Goal: Task Accomplishment & Management: Manage account settings

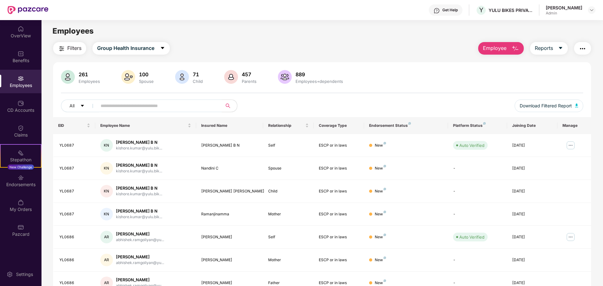
click at [493, 54] on button "Employee" at bounding box center [501, 48] width 46 height 13
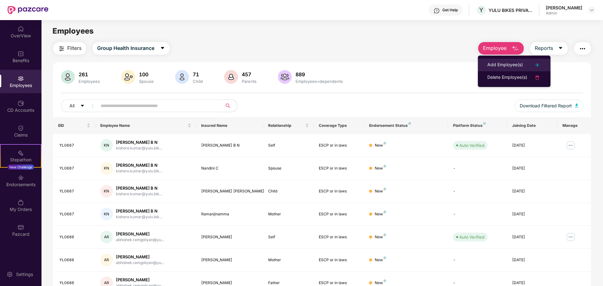
click at [494, 63] on div "Add Employee(s)" at bounding box center [505, 65] width 36 height 8
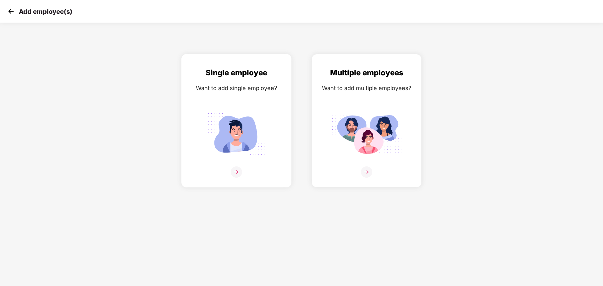
click at [237, 169] on img at bounding box center [236, 172] width 11 height 11
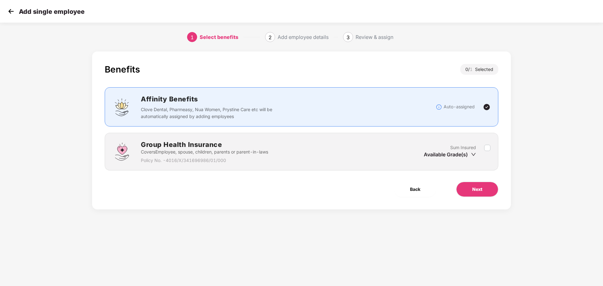
click at [406, 165] on div "Group Health Insurance Covers Employee, spouse, children, parents or parent-in-…" at bounding box center [302, 152] width 394 height 38
click at [472, 187] on span "Next" at bounding box center [477, 189] width 10 height 7
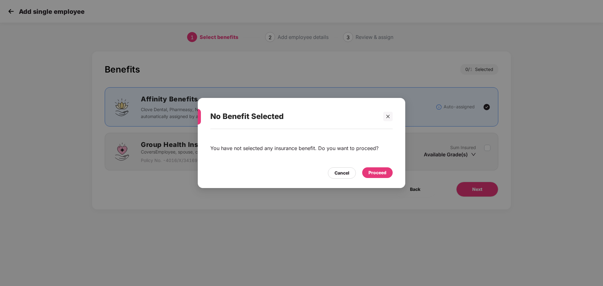
click at [379, 171] on div "Proceed" at bounding box center [378, 172] width 18 height 7
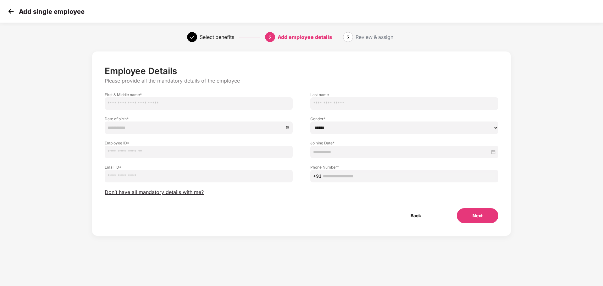
click at [7, 10] on img at bounding box center [10, 11] width 9 height 9
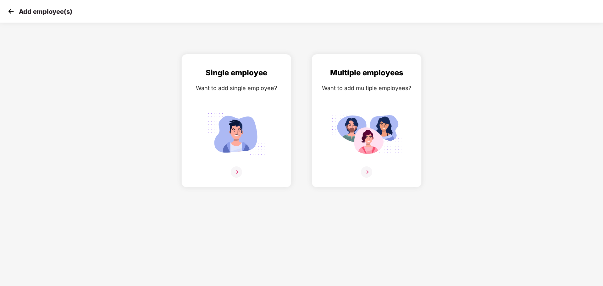
click at [7, 9] on img at bounding box center [10, 11] width 9 height 9
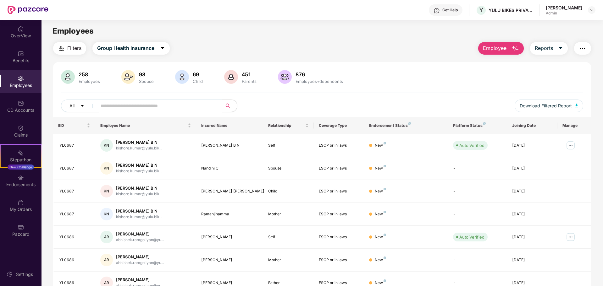
click at [509, 49] on button "Employee" at bounding box center [501, 48] width 46 height 13
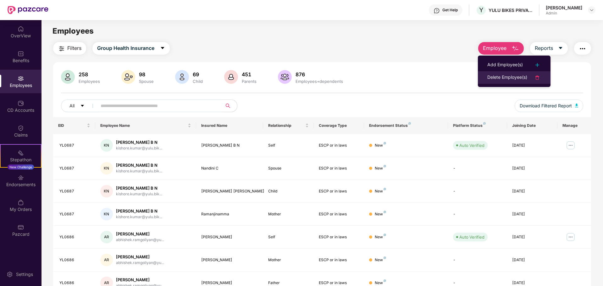
click at [508, 79] on div "Delete Employee(s)" at bounding box center [507, 78] width 40 height 8
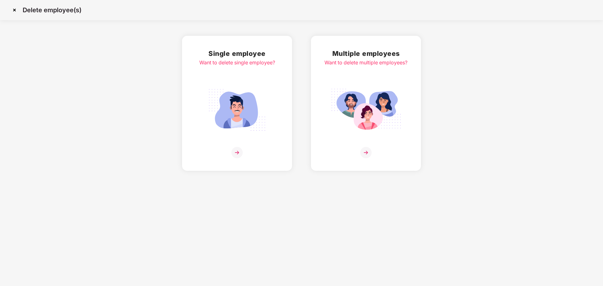
click at [237, 151] on img at bounding box center [236, 152] width 11 height 11
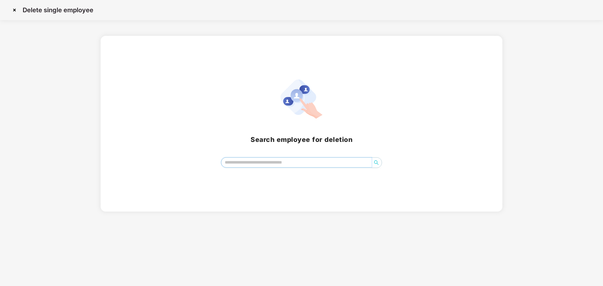
click at [246, 165] on input "search" at bounding box center [296, 162] width 151 height 9
click at [375, 160] on icon "search" at bounding box center [376, 162] width 5 height 5
click at [379, 164] on icon "search" at bounding box center [376, 162] width 5 height 5
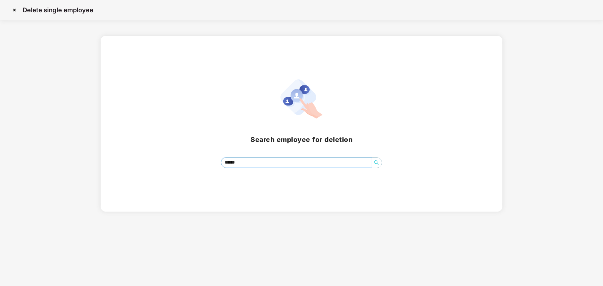
click at [379, 164] on icon "search" at bounding box center [376, 162] width 5 height 5
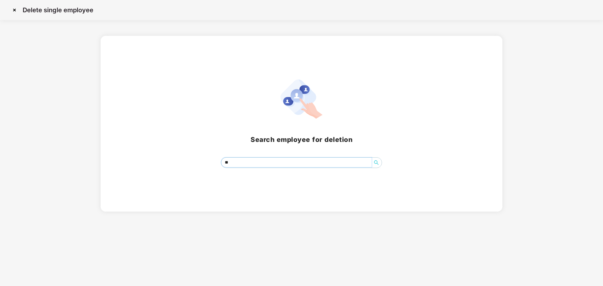
type input "*"
click at [378, 164] on icon "search" at bounding box center [376, 162] width 5 height 5
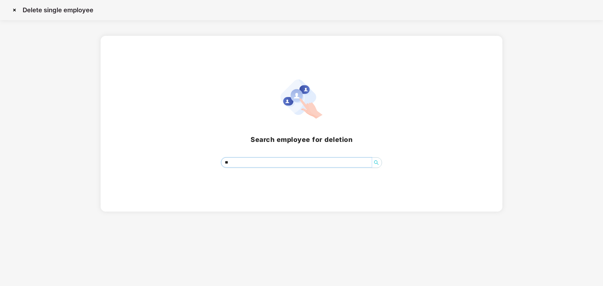
type input "*"
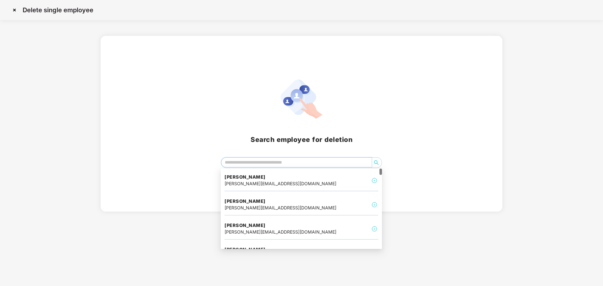
paste input "**********"
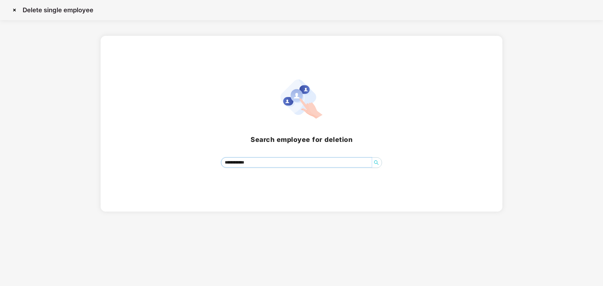
type input "**********"
click at [378, 163] on icon "search" at bounding box center [376, 162] width 5 height 5
click at [376, 163] on icon "search" at bounding box center [376, 162] width 5 height 5
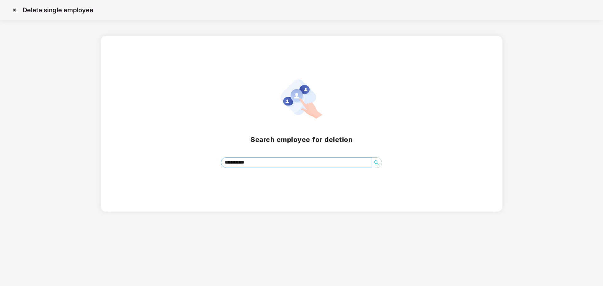
click at [376, 163] on icon "search" at bounding box center [376, 162] width 5 height 5
click at [14, 9] on img at bounding box center [14, 10] width 10 height 10
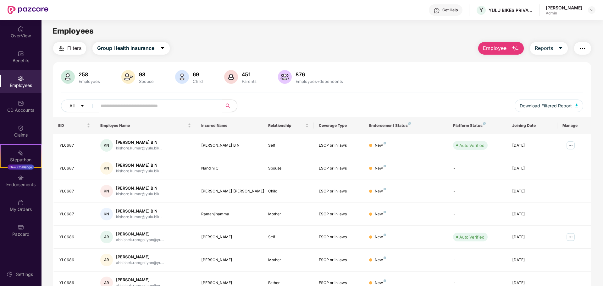
click at [119, 106] on input "text" at bounding box center [157, 105] width 113 height 9
paste input "**********"
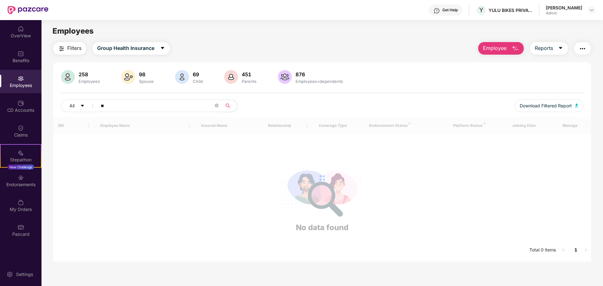
type input "*"
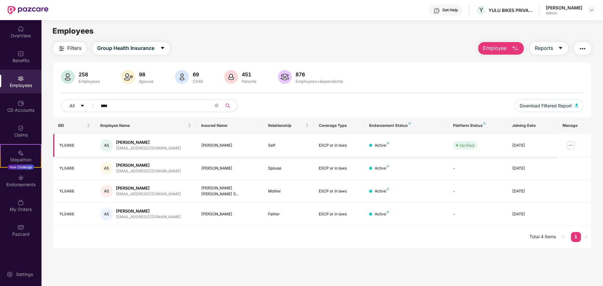
type input "****"
click at [112, 144] on div "AS" at bounding box center [106, 145] width 13 height 13
click at [120, 144] on div "Abhay Pratap Singh" at bounding box center [148, 143] width 65 height 6
click at [569, 146] on img at bounding box center [571, 146] width 10 height 10
click at [402, 254] on main "Employees Filters Group Health Insurance Employee Reports 258 Employees 98 Spou…" at bounding box center [322, 163] width 561 height 286
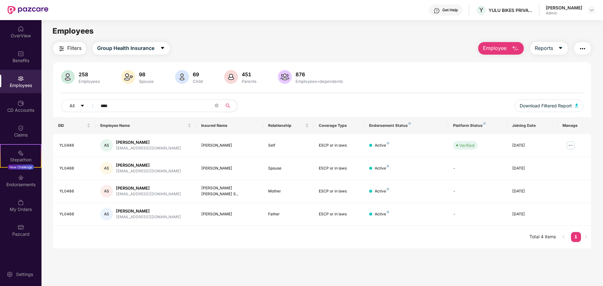
click at [24, 82] on div "Employees" at bounding box center [21, 82] width 42 height 24
click at [503, 51] on span "Employee" at bounding box center [495, 48] width 24 height 8
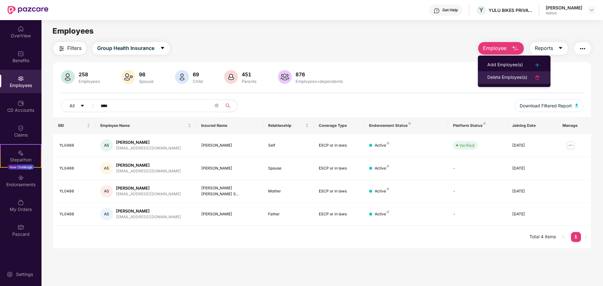
click at [505, 76] on div "Delete Employee(s)" at bounding box center [507, 78] width 40 height 8
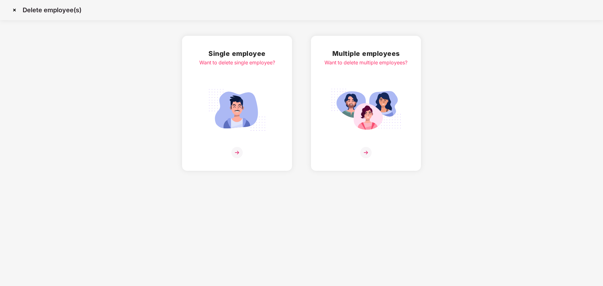
click at [238, 153] on img at bounding box center [236, 152] width 11 height 11
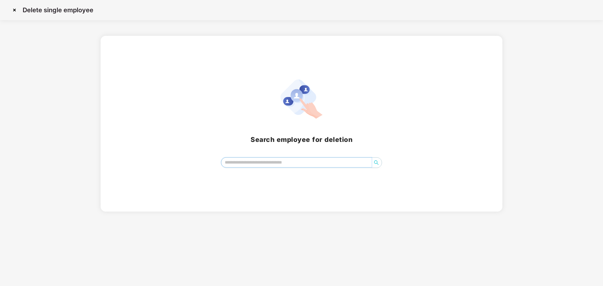
click at [252, 163] on input "search" at bounding box center [296, 162] width 151 height 9
type input "*"
click at [245, 161] on input "*" at bounding box center [296, 162] width 151 height 9
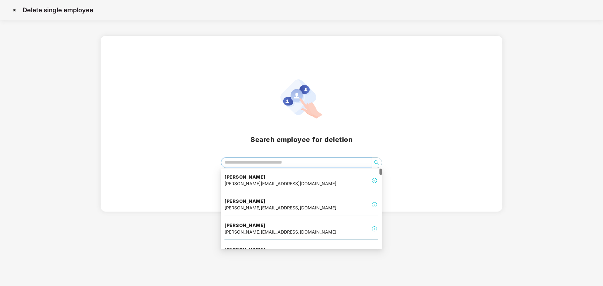
paste input "**********"
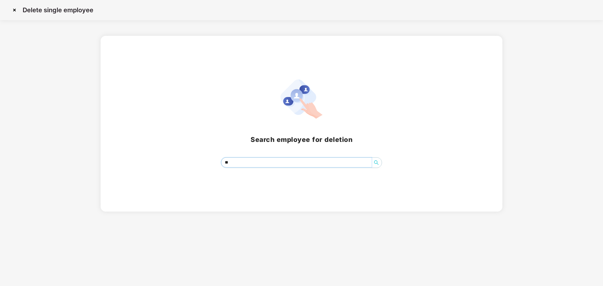
type input "*"
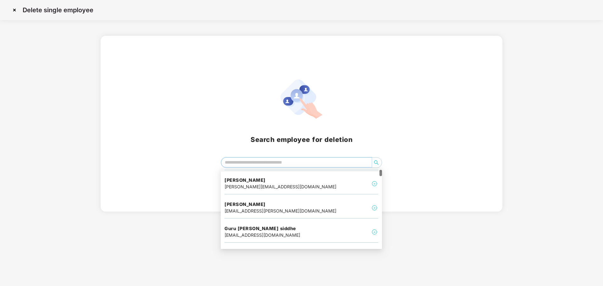
scroll to position [46, 0]
type input "*"
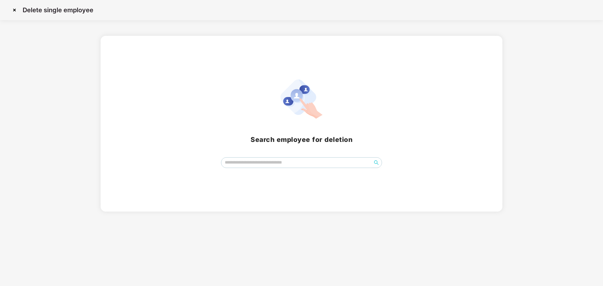
click at [14, 8] on img at bounding box center [14, 10] width 10 height 10
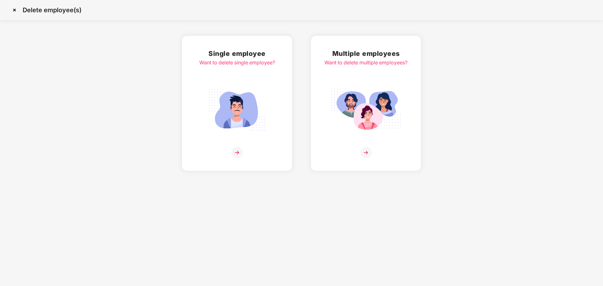
click at [14, 9] on img at bounding box center [14, 10] width 10 height 10
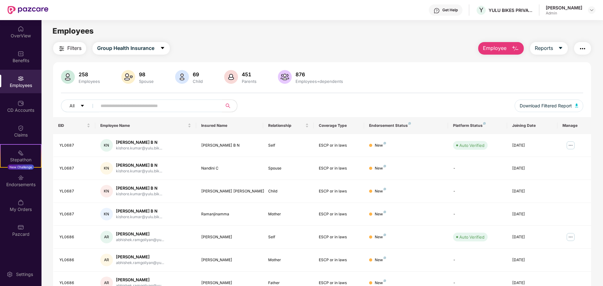
click at [163, 107] on input "text" at bounding box center [157, 105] width 113 height 9
paste input "**********"
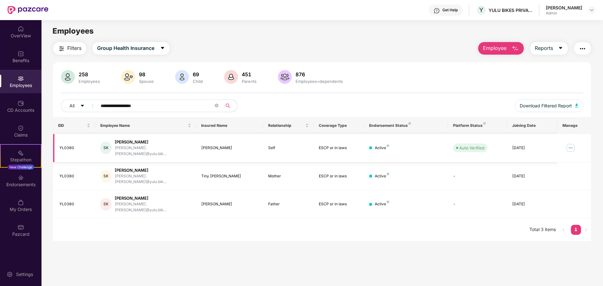
type input "**********"
click at [571, 145] on img at bounding box center [571, 148] width 10 height 10
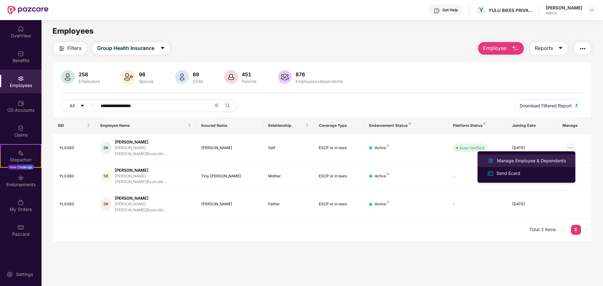
click at [528, 161] on div "Manage Employee & Dependents" at bounding box center [531, 161] width 71 height 7
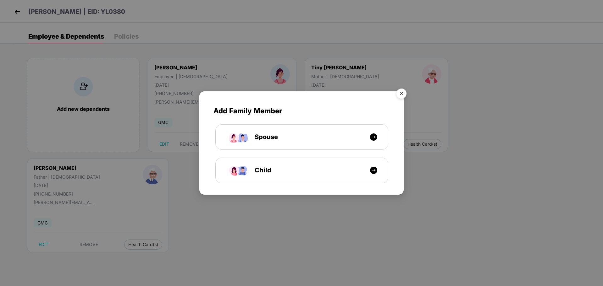
click at [402, 93] on img "Close" at bounding box center [402, 95] width 18 height 18
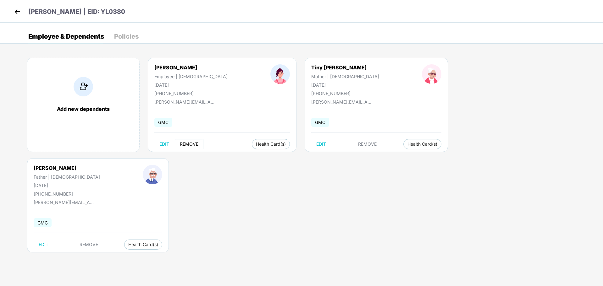
click at [186, 145] on span "REMOVE" at bounding box center [189, 144] width 19 height 5
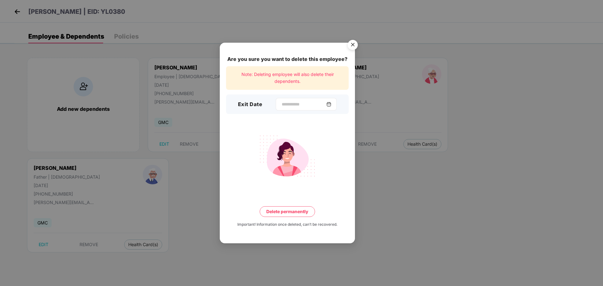
click at [331, 103] on img at bounding box center [328, 104] width 5 height 5
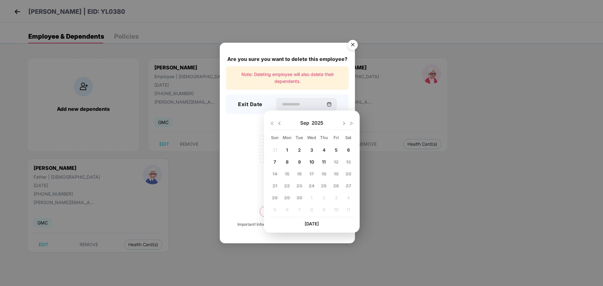
click at [279, 123] on img at bounding box center [279, 123] width 5 height 5
click at [311, 185] on span "20" at bounding box center [312, 185] width 6 height 5
type input "**********"
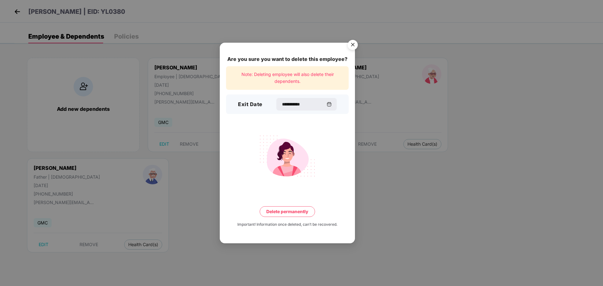
click at [285, 212] on button "Delete permanently" at bounding box center [287, 212] width 55 height 11
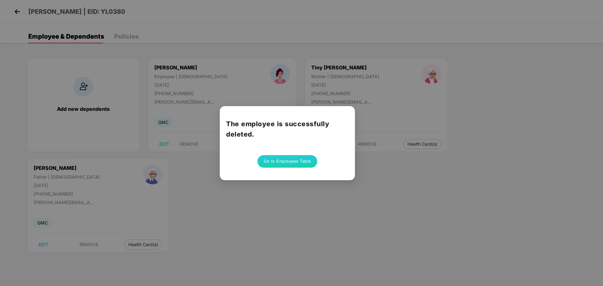
click at [275, 164] on button "Go to Employees Table" at bounding box center [288, 161] width 60 height 13
